Goal: Transaction & Acquisition: Purchase product/service

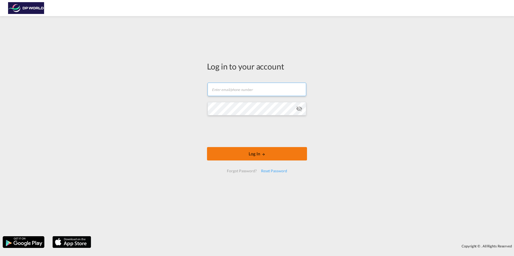
type input "[EMAIL_ADDRESS][DOMAIN_NAME]"
click at [256, 151] on button "Log In" at bounding box center [257, 153] width 100 height 13
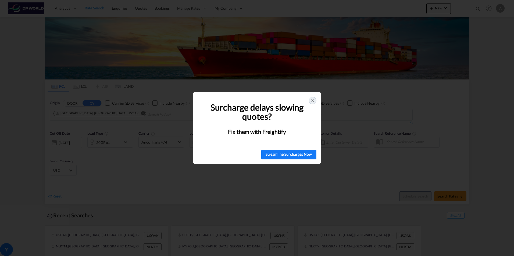
click at [310, 102] on div at bounding box center [313, 101] width 8 height 8
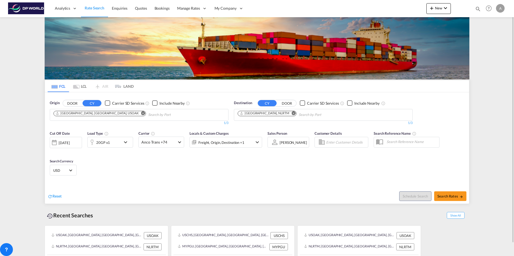
click at [141, 113] on md-icon "Remove" at bounding box center [143, 113] width 4 height 4
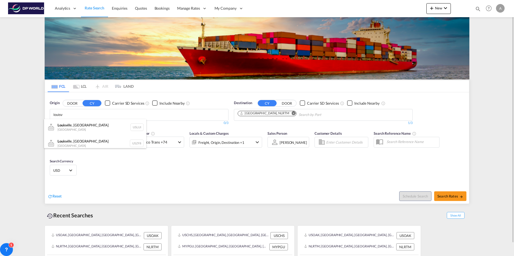
type input "louisv"
click at [86, 126] on div "Louisv ille, KY United States USLUI" at bounding box center [95, 127] width 102 height 16
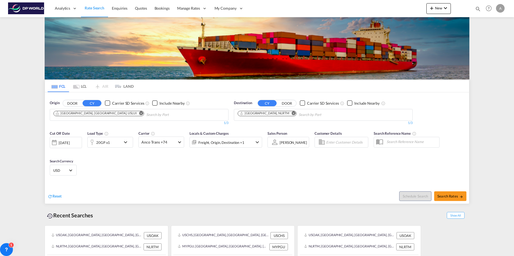
click at [292, 114] on md-icon "Remove" at bounding box center [294, 113] width 4 height 4
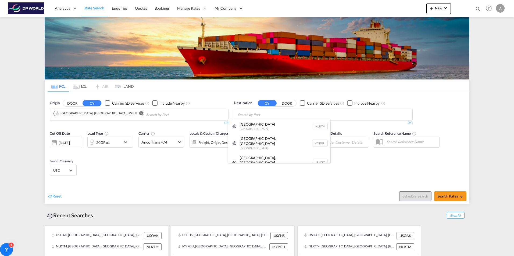
type input "l"
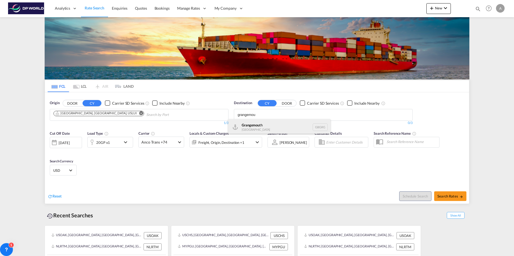
type input "grangemou"
click at [267, 124] on div "Grangemou th [GEOGRAPHIC_DATA] GBGRG" at bounding box center [279, 127] width 102 height 16
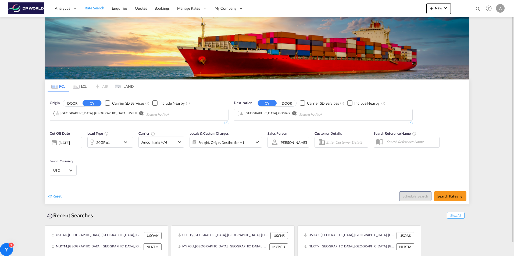
click at [124, 143] on md-icon "icon-chevron-down" at bounding box center [126, 142] width 9 height 6
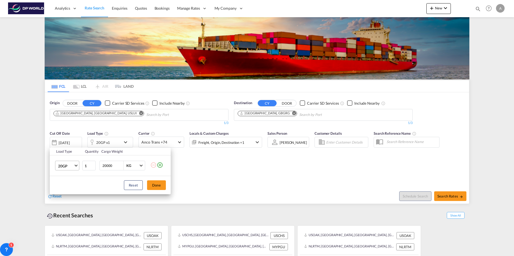
click at [71, 165] on span "20GP" at bounding box center [66, 166] width 16 height 5
click at [67, 189] on div "40HC" at bounding box center [63, 191] width 10 height 5
click at [158, 187] on button "Done" at bounding box center [156, 186] width 19 height 10
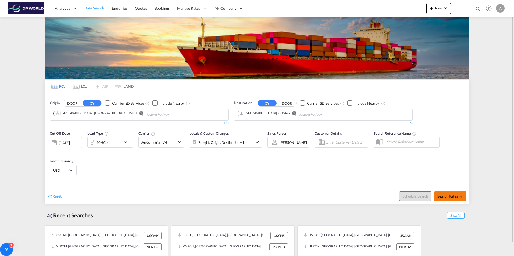
click at [451, 195] on span "Search Rates" at bounding box center [450, 196] width 26 height 4
type input "USLUI to GBGRG / [DATE]"
